Goal: Information Seeking & Learning: Learn about a topic

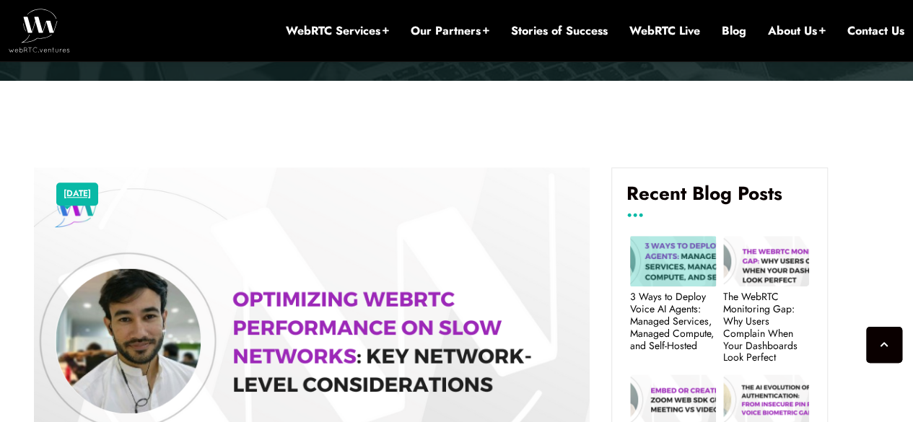
scroll to position [540, 0]
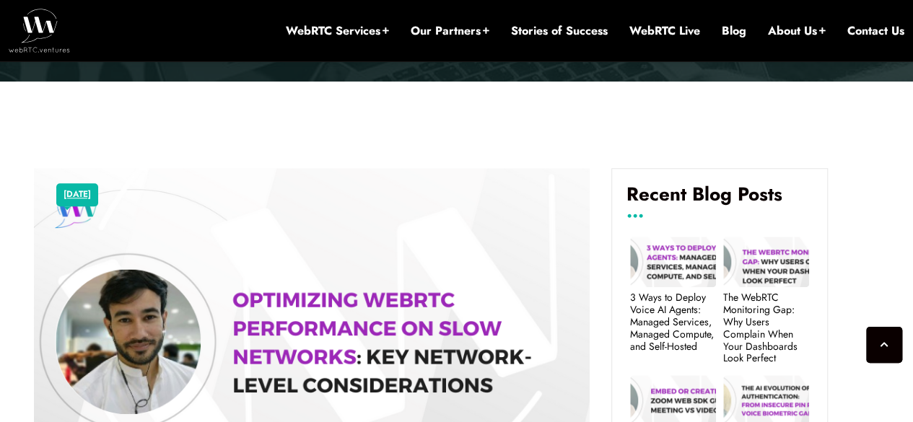
click at [636, 216] on h4 "Recent Blog Posts" at bounding box center [719, 199] width 186 height 33
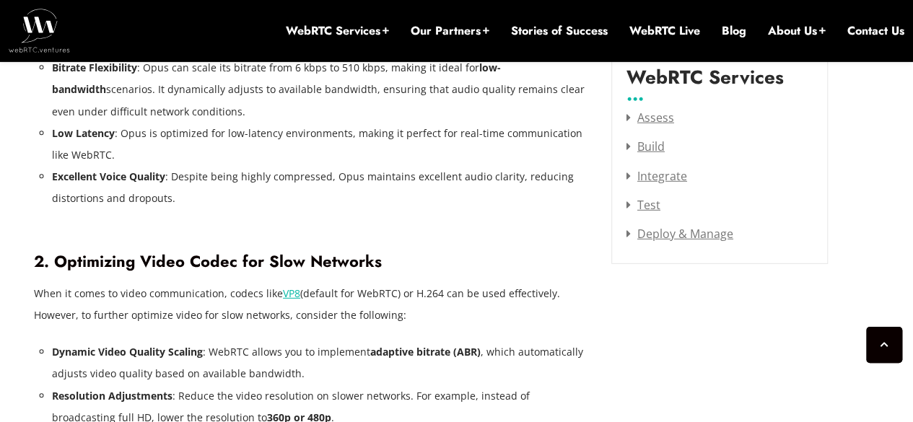
scroll to position [1941, 0]
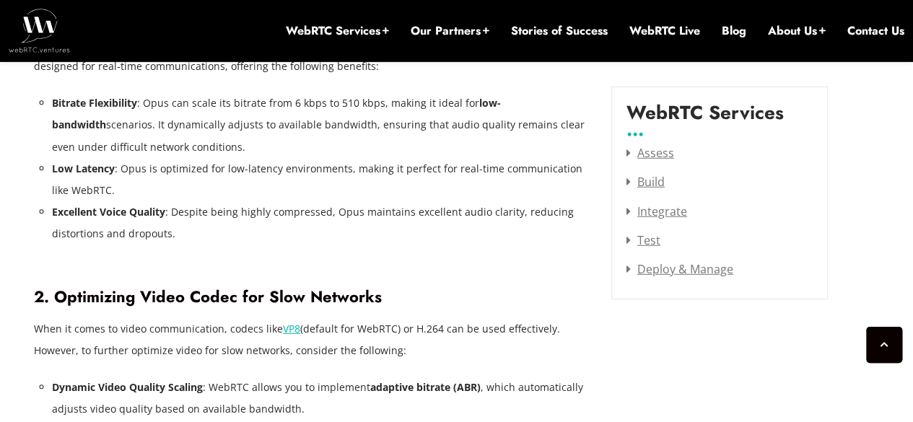
click at [638, 129] on label "WebRTC Services" at bounding box center [704, 118] width 157 height 33
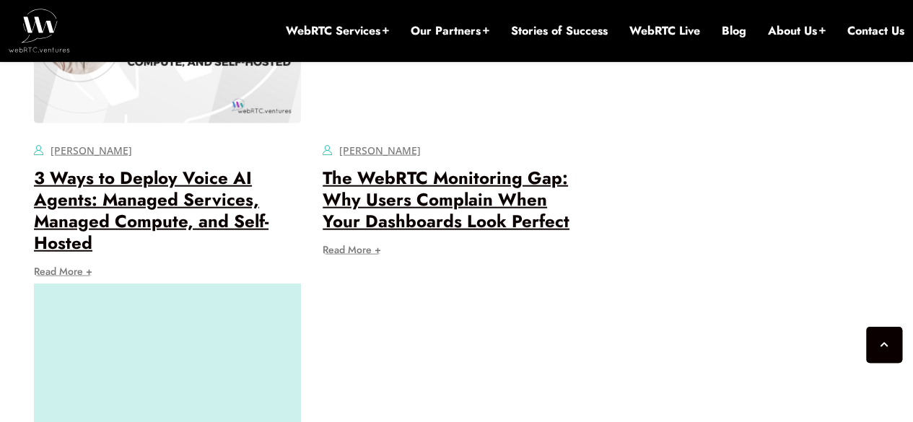
scroll to position [4605, 0]
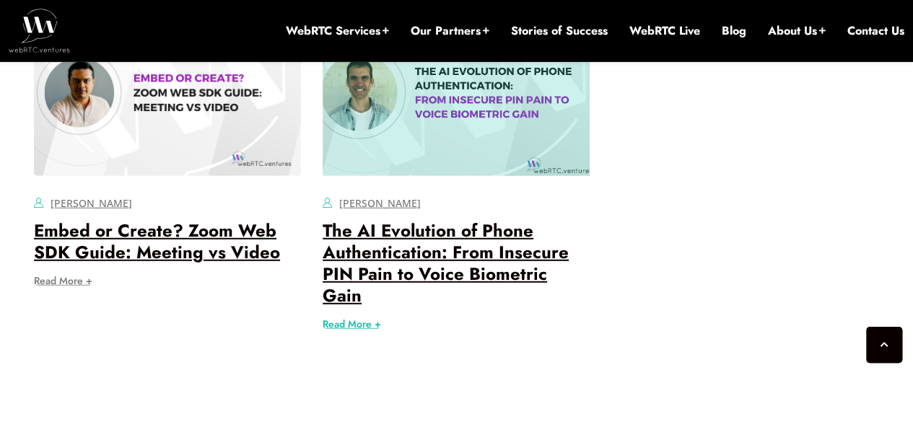
click at [373, 319] on link "Read More +" at bounding box center [351, 324] width 58 height 10
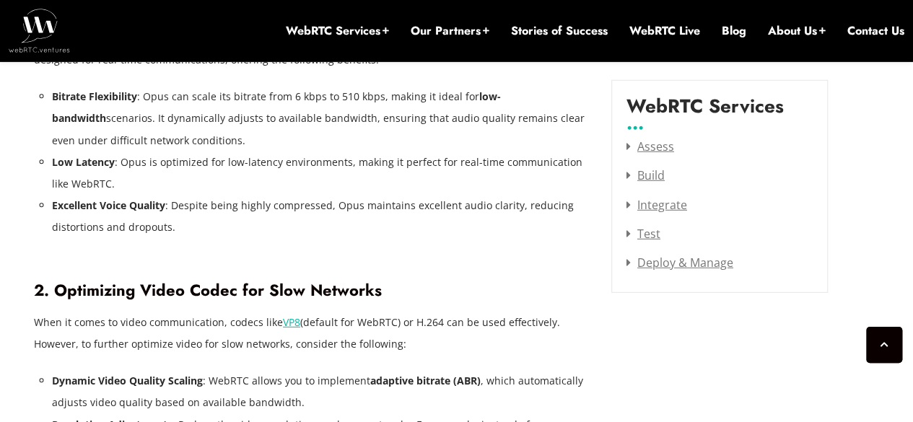
scroll to position [2052, 0]
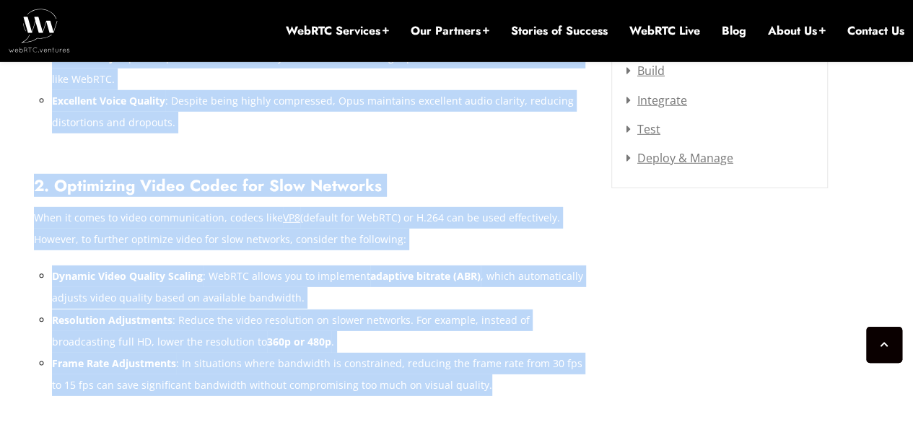
drag, startPoint x: 31, startPoint y: 120, endPoint x: 479, endPoint y: 357, distance: 507.0
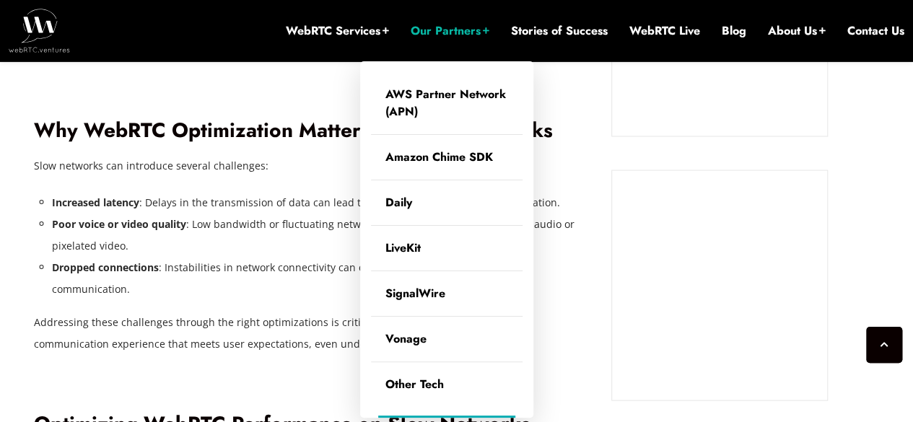
scroll to position [1317, 0]
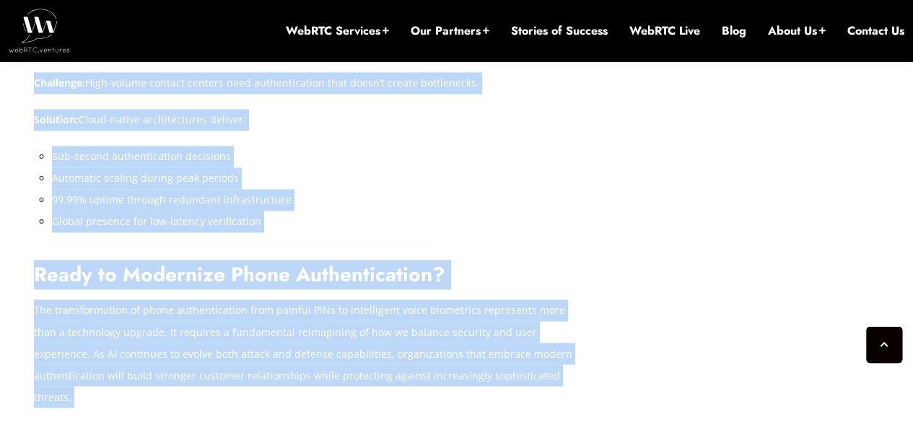
scroll to position [3787, 0]
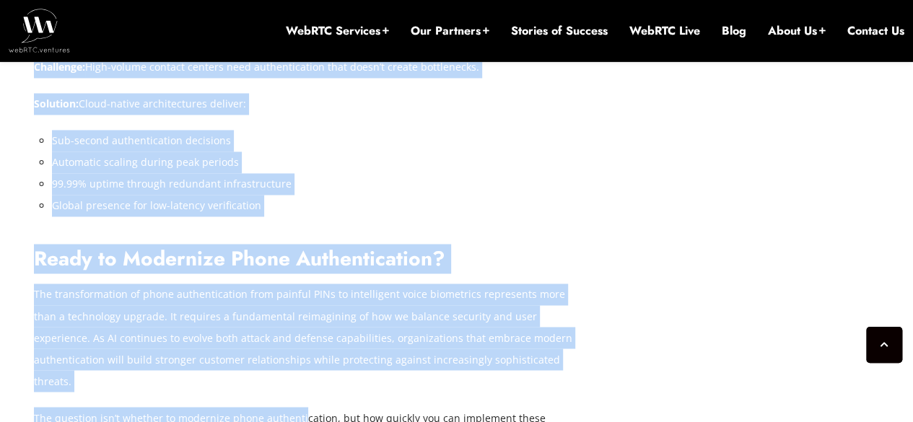
drag, startPoint x: 175, startPoint y: 219, endPoint x: 302, endPoint y: 331, distance: 169.1
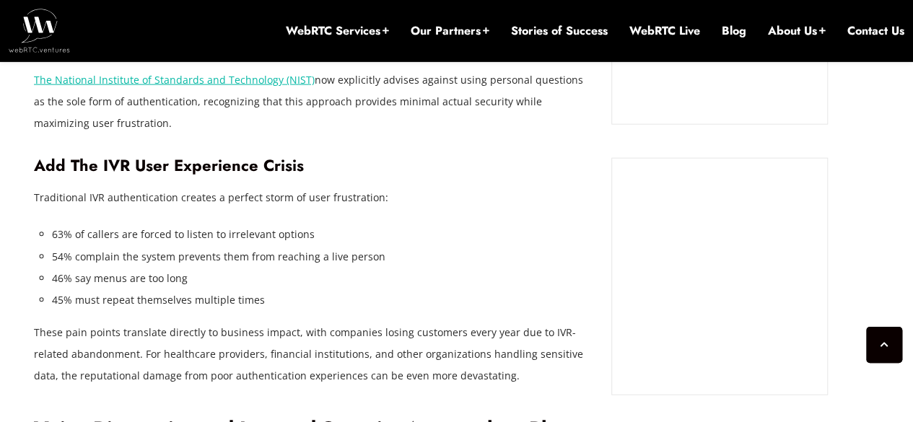
scroll to position [1894, 0]
